Goal: Task Accomplishment & Management: Complete application form

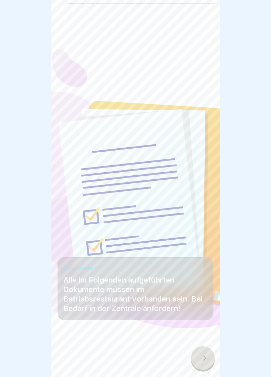
click at [208, 356] on div at bounding box center [203, 359] width 24 height 24
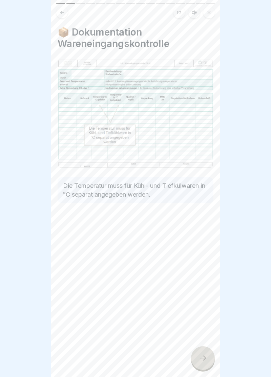
click at [208, 362] on div at bounding box center [203, 359] width 24 height 24
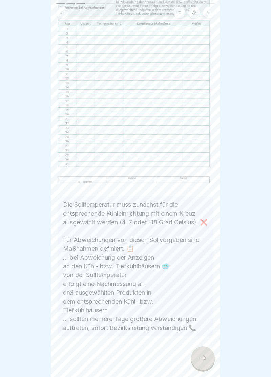
scroll to position [118, 0]
click at [202, 357] on icon at bounding box center [203, 358] width 8 height 8
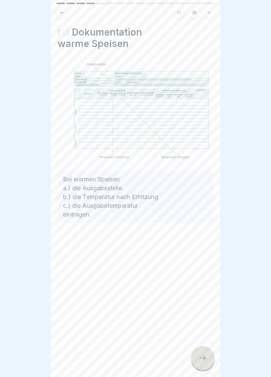
click at [207, 363] on div at bounding box center [203, 359] width 24 height 24
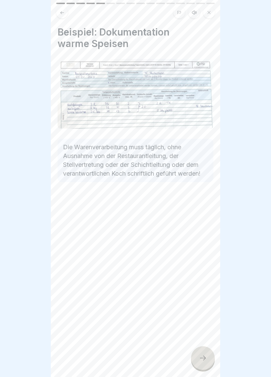
click at [208, 363] on div at bounding box center [203, 359] width 24 height 24
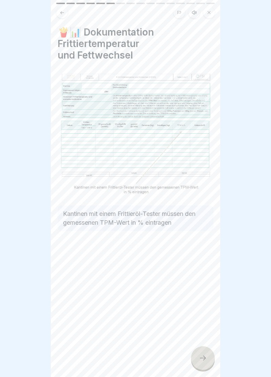
click at [208, 365] on div at bounding box center [203, 359] width 24 height 24
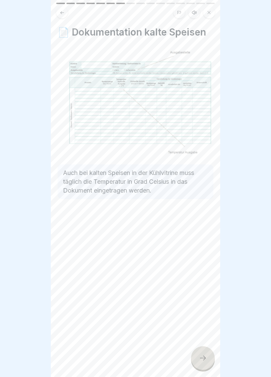
click at [205, 362] on icon at bounding box center [203, 358] width 8 height 8
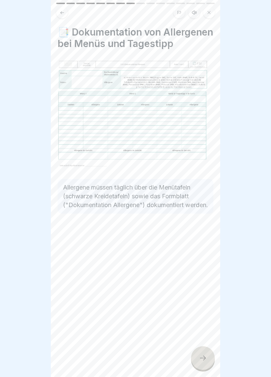
click at [206, 362] on icon at bounding box center [203, 358] width 8 height 8
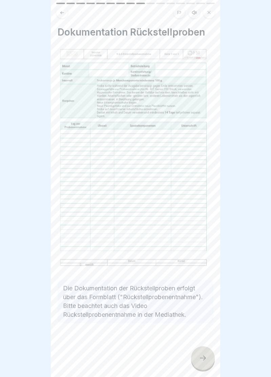
click at [206, 363] on div at bounding box center [203, 359] width 24 height 24
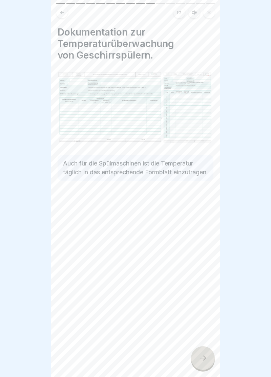
click at [208, 364] on div at bounding box center [203, 359] width 24 height 24
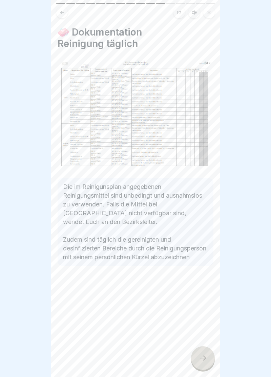
click at [206, 364] on div at bounding box center [203, 359] width 24 height 24
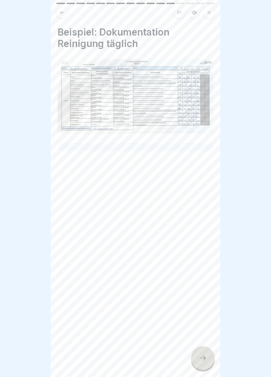
click at [205, 364] on div at bounding box center [203, 359] width 24 height 24
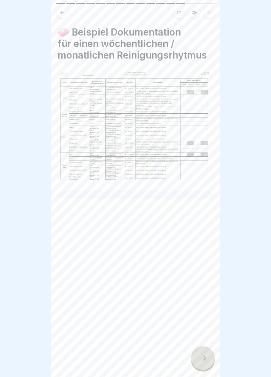
click at [205, 361] on icon at bounding box center [203, 358] width 8 height 8
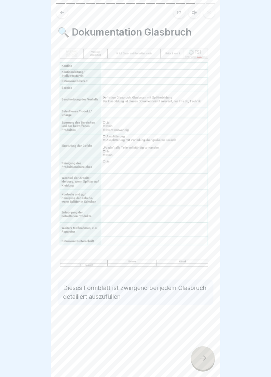
click at [205, 364] on div at bounding box center [203, 359] width 24 height 24
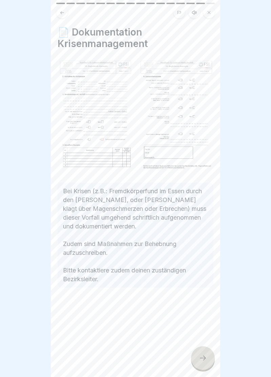
click at [205, 360] on icon at bounding box center [203, 358] width 8 height 8
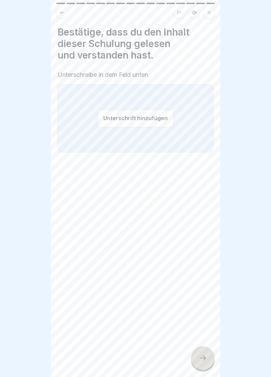
click at [136, 121] on button "Unterschrift hinzufügen" at bounding box center [136, 118] width 76 height 18
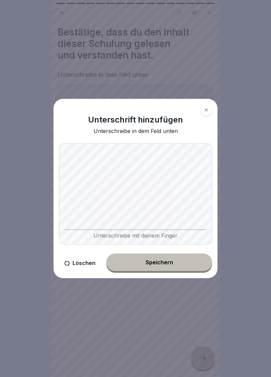
click at [158, 267] on button "Speichern" at bounding box center [159, 263] width 106 height 18
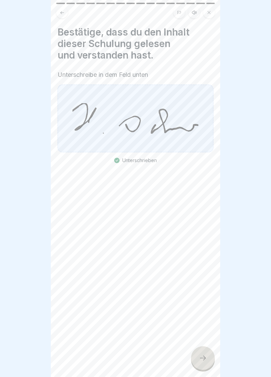
click at [204, 357] on icon at bounding box center [203, 358] width 8 height 8
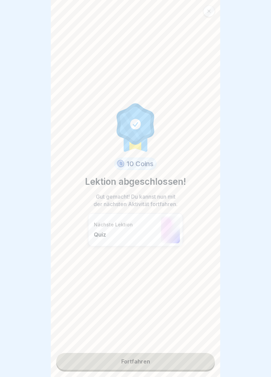
click at [139, 364] on link "Fortfahren" at bounding box center [135, 361] width 159 height 17
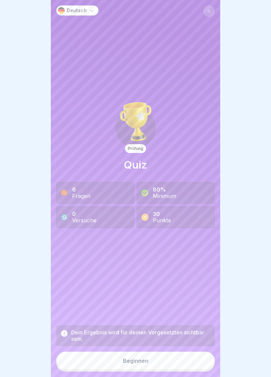
click at [139, 362] on div "Beginnen" at bounding box center [135, 361] width 25 height 6
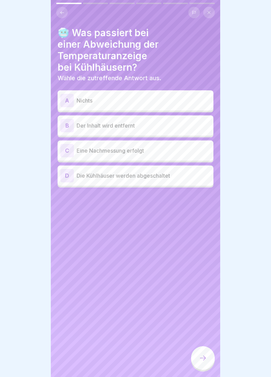
click at [70, 148] on div "C" at bounding box center [67, 151] width 14 height 14
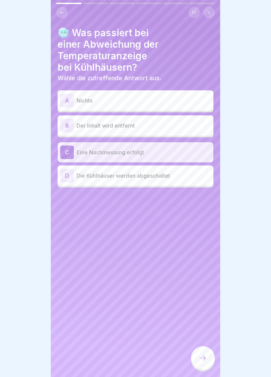
click at [205, 360] on icon at bounding box center [203, 358] width 8 height 8
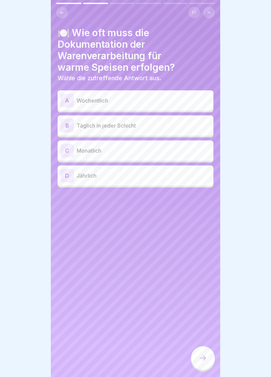
click at [67, 126] on div "B" at bounding box center [67, 126] width 14 height 14
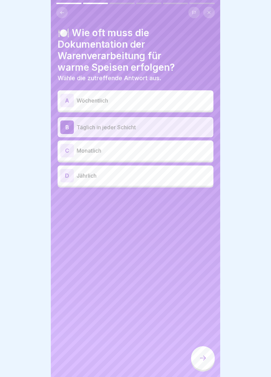
click at [205, 360] on icon at bounding box center [203, 358] width 8 height 8
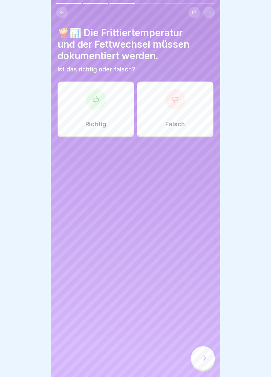
click at [97, 98] on icon at bounding box center [95, 99] width 7 height 7
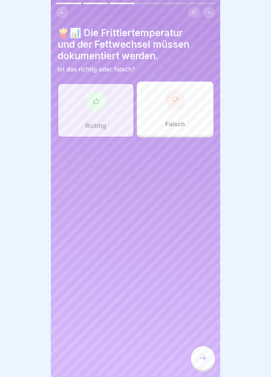
click at [205, 359] on icon at bounding box center [203, 358] width 6 height 5
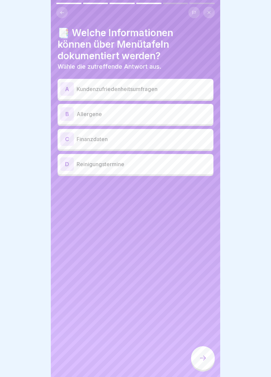
click at [69, 115] on div "B" at bounding box center [67, 114] width 14 height 14
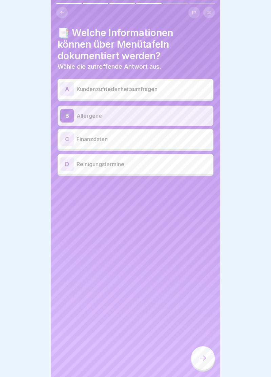
click at [205, 357] on icon at bounding box center [203, 358] width 8 height 8
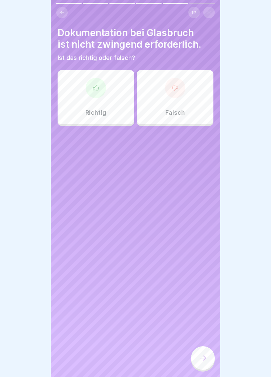
click at [180, 91] on div at bounding box center [175, 88] width 20 height 20
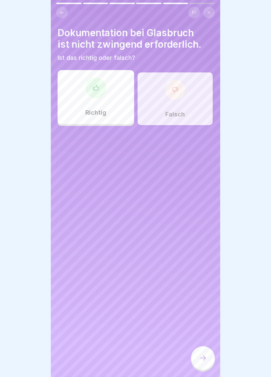
click at [204, 359] on icon at bounding box center [203, 358] width 6 height 5
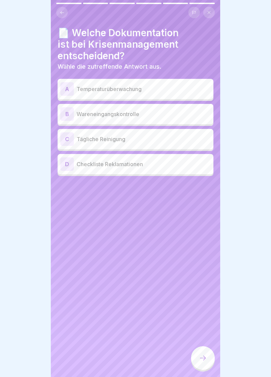
click at [73, 165] on div "D" at bounding box center [67, 165] width 14 height 14
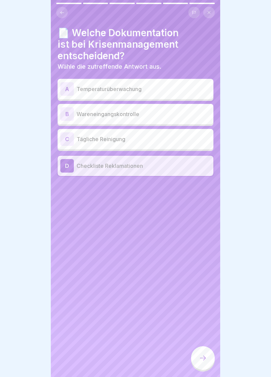
click at [207, 360] on div at bounding box center [203, 359] width 24 height 24
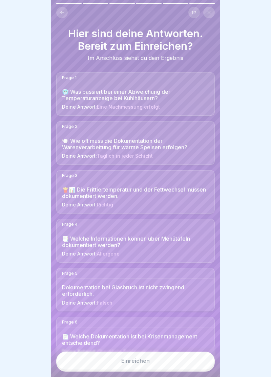
click at [138, 364] on div "Einreichen" at bounding box center [135, 361] width 28 height 6
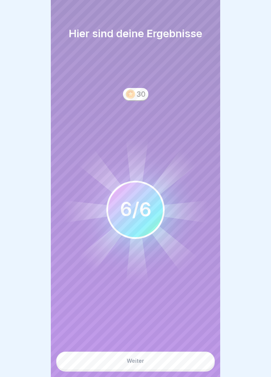
click at [140, 363] on div "Weiter" at bounding box center [136, 361] width 18 height 6
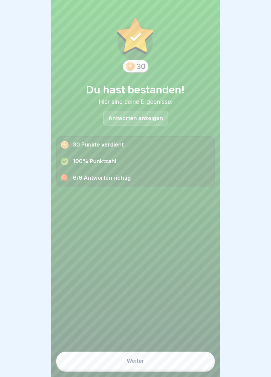
click at [139, 362] on div "Weiter" at bounding box center [136, 361] width 18 height 6
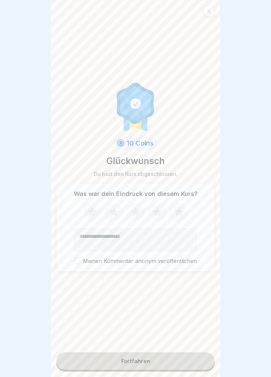
click at [160, 215] on icon at bounding box center [157, 213] width 18 height 18
click at [80, 263] on button "Meinen Kommentar anonym veröffentlichen" at bounding box center [77, 261] width 6 height 6
click at [138, 364] on div "Fortfahren" at bounding box center [135, 361] width 29 height 6
